Goal: Navigation & Orientation: Find specific page/section

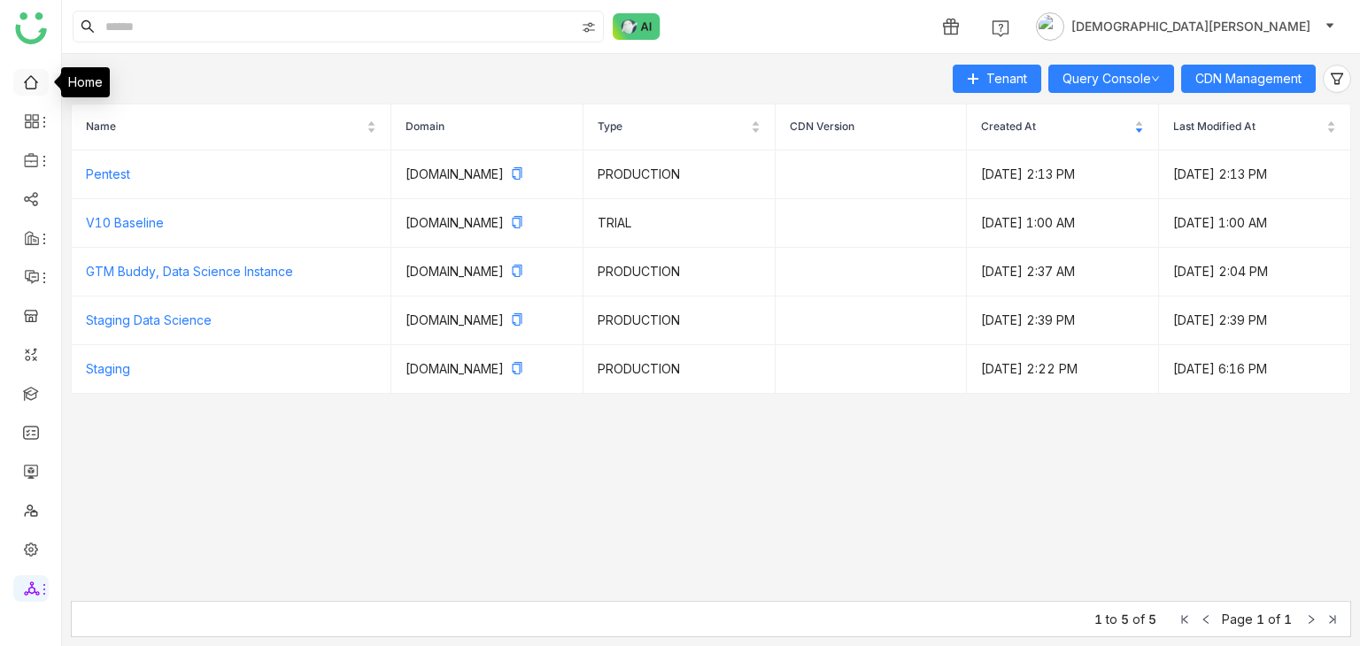
click at [27, 74] on link at bounding box center [31, 80] width 16 height 15
click at [31, 73] on link at bounding box center [31, 80] width 16 height 15
click at [26, 84] on link at bounding box center [31, 80] width 16 height 15
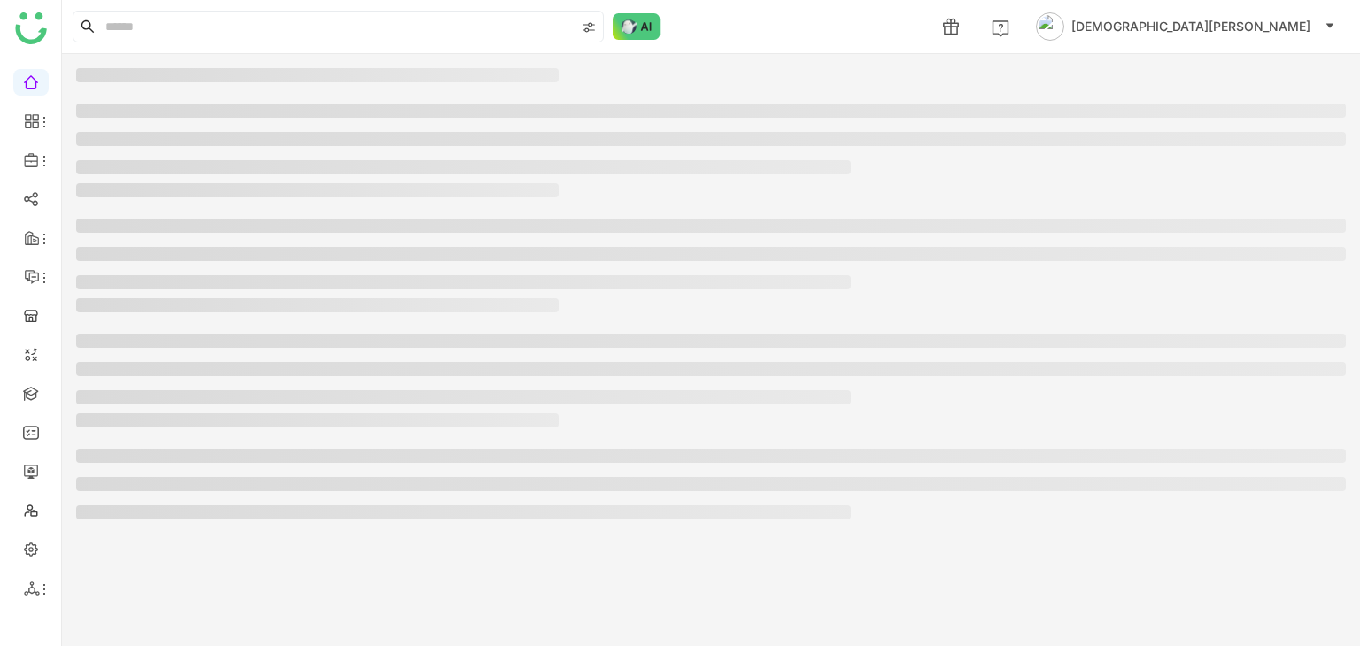
click at [26, 84] on link at bounding box center [31, 80] width 16 height 15
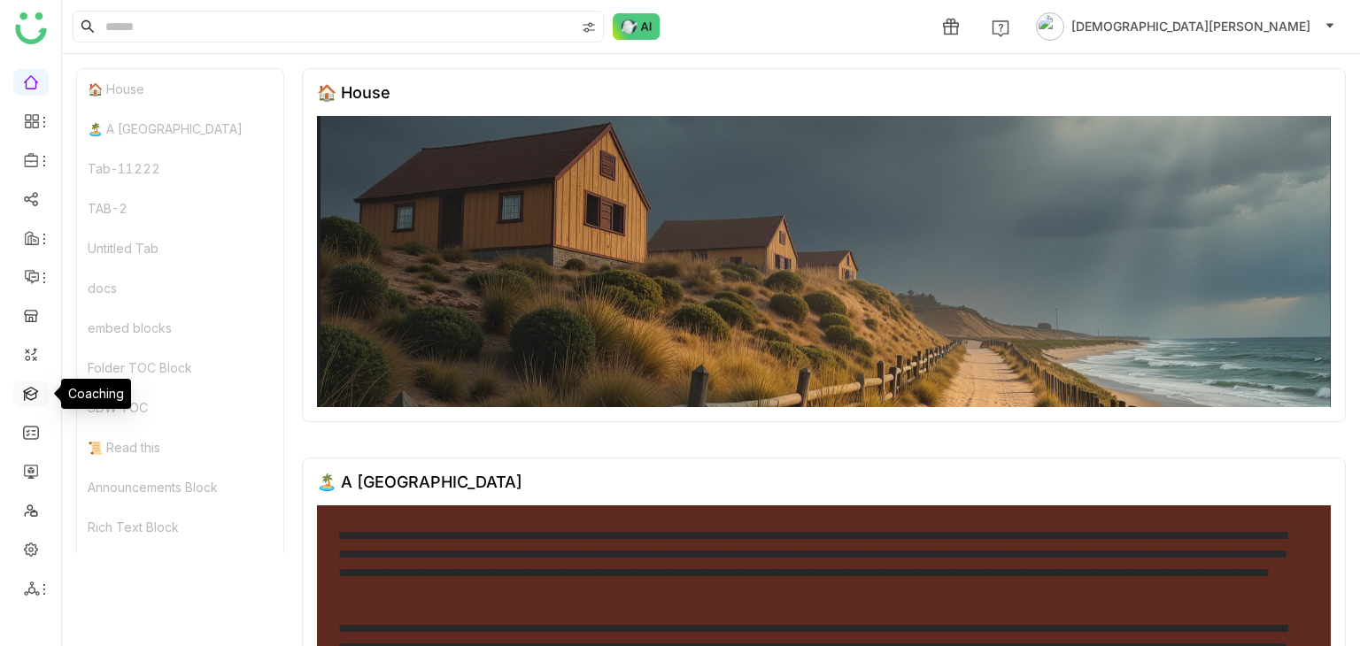
click at [28, 389] on link at bounding box center [31, 392] width 16 height 15
